Goal: Use online tool/utility: Utilize a website feature to perform a specific function

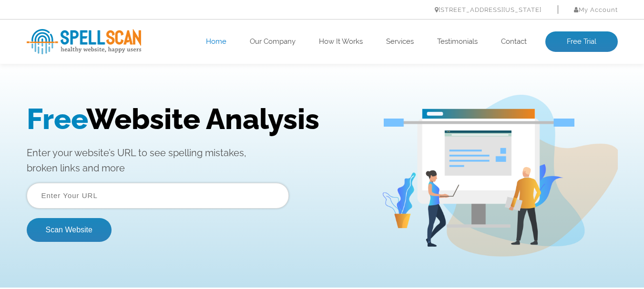
click at [147, 194] on input "text" at bounding box center [158, 196] width 262 height 26
click at [127, 189] on input "text" at bounding box center [158, 196] width 262 height 26
paste input "https://www.novalynx.tech/"
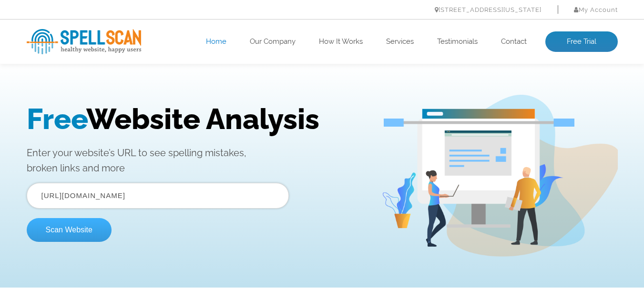
type input "https://www.novalynx.tech/"
click at [77, 233] on button "Scan Website" at bounding box center [69, 230] width 85 height 24
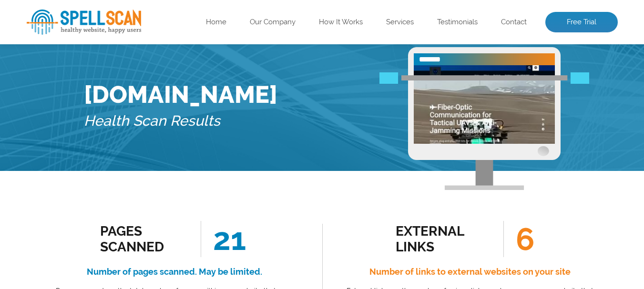
scroll to position [48, 0]
